Goal: Information Seeking & Learning: Learn about a topic

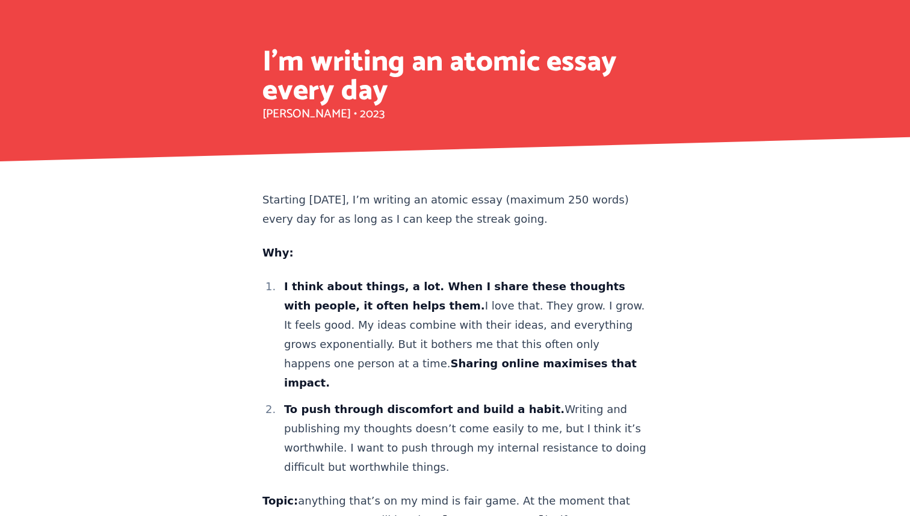
scroll to position [2153, 0]
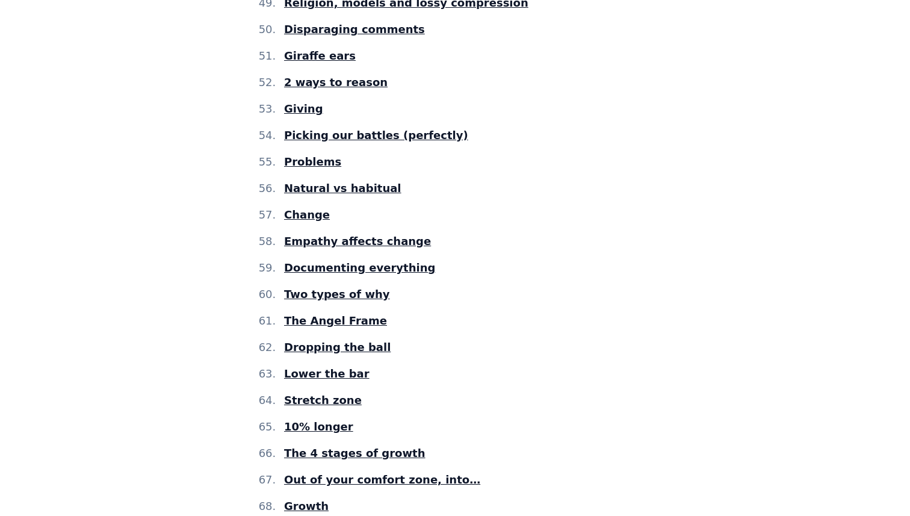
click at [347, 367] on span "Lower the bar" at bounding box center [326, 373] width 85 height 13
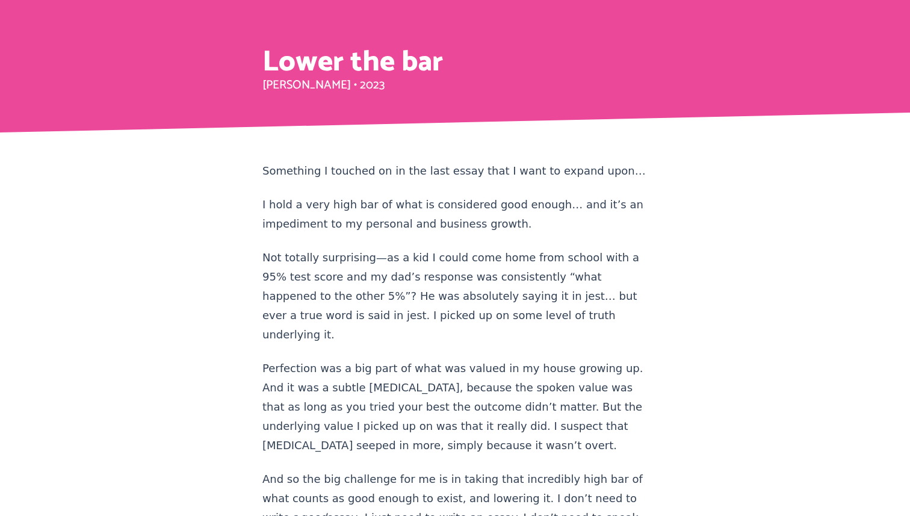
click at [180, 116] on div "Lower the bar Shai Schechter • 2023" at bounding box center [455, 66] width 910 height 132
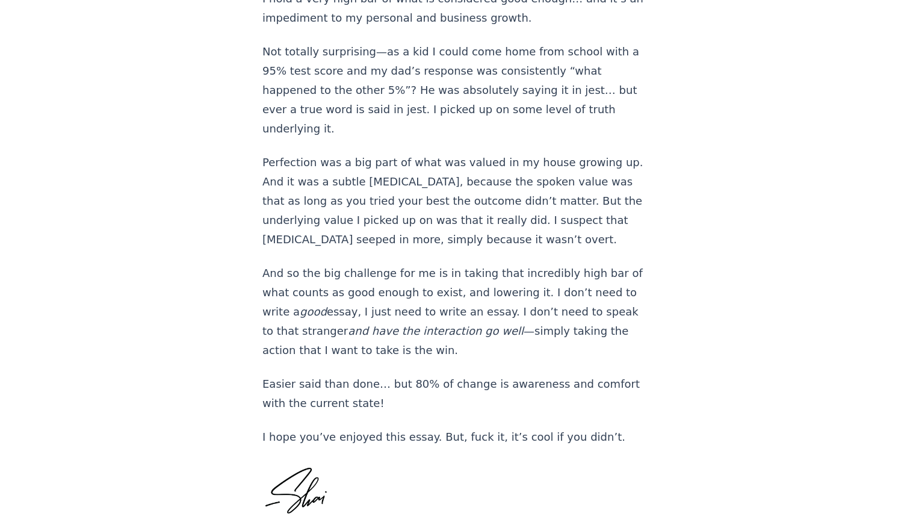
scroll to position [209, 0]
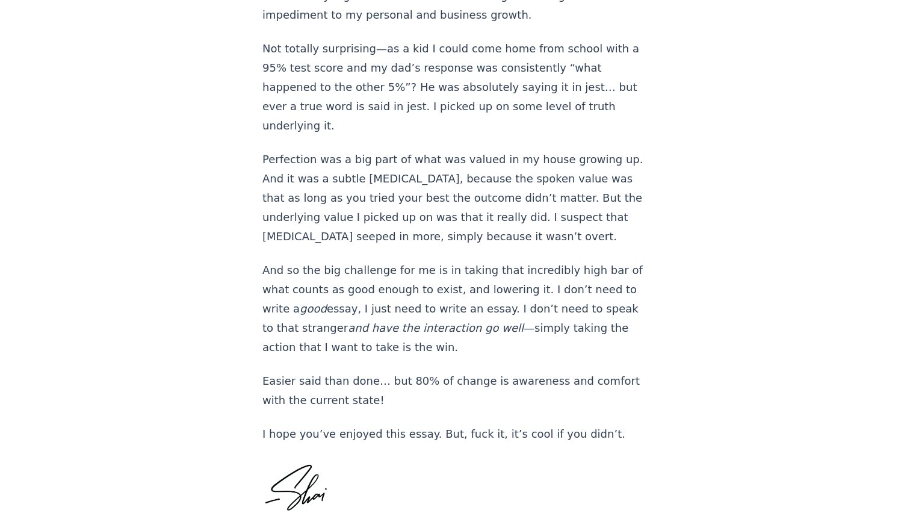
click at [163, 131] on div "Lower the bar Shai Schechter • 2023 Something I touched on in the last essay th…" at bounding box center [455, 190] width 910 height 799
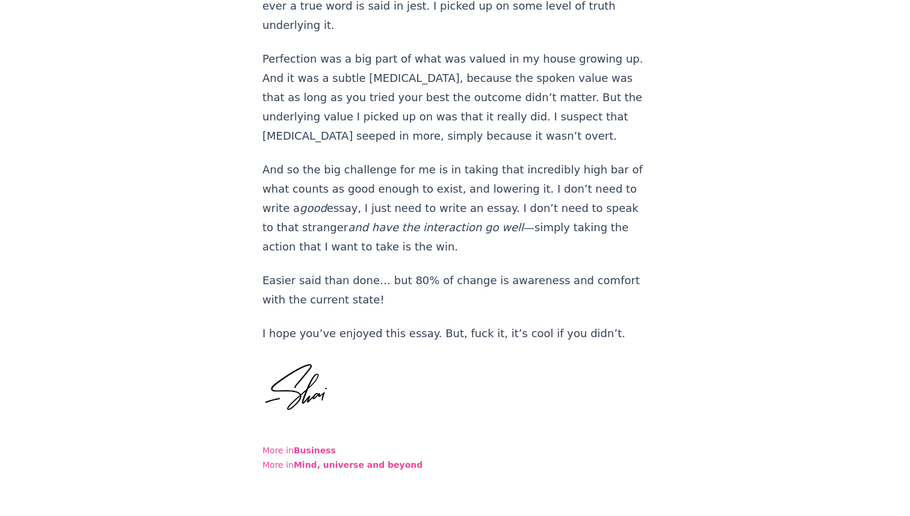
scroll to position [357, 0]
